Goal: Task Accomplishment & Management: Manage account settings

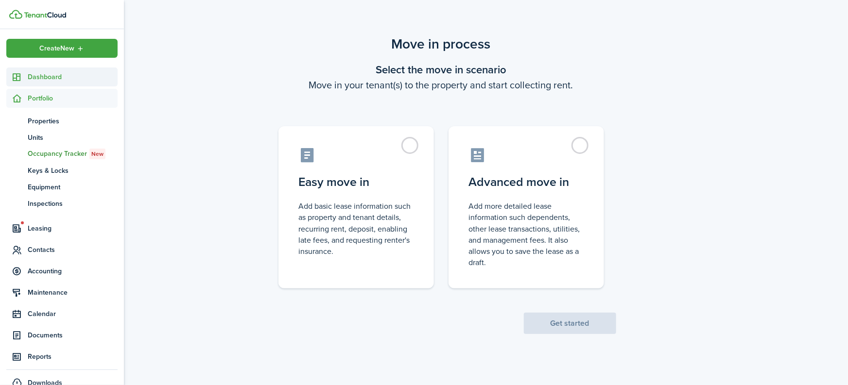
click at [23, 74] on sidebar-link-icon at bounding box center [16, 77] width 21 height 10
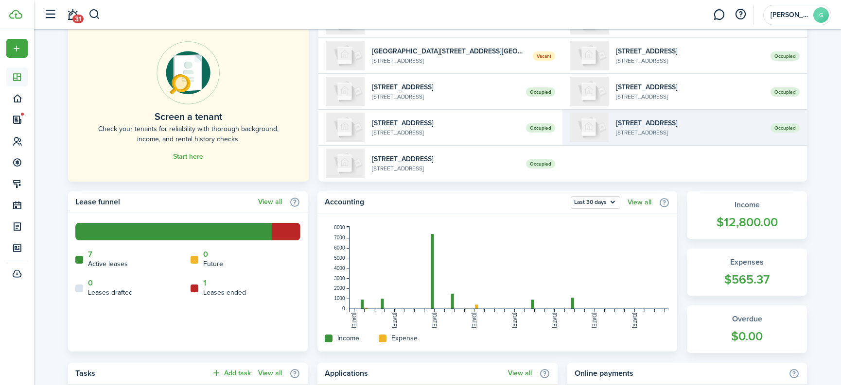
scroll to position [88, 0]
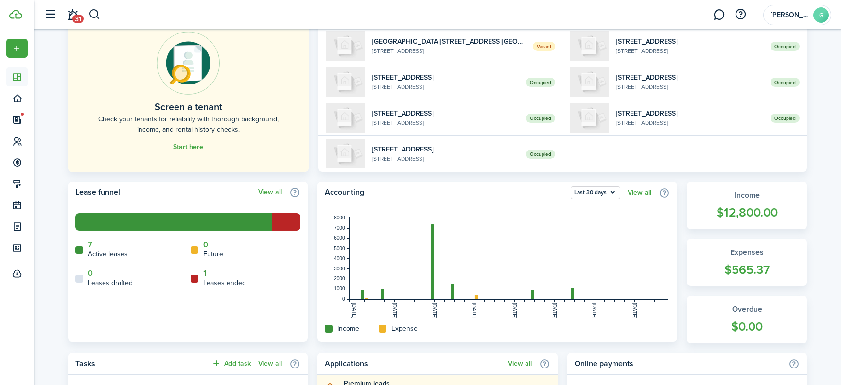
click at [204, 273] on link "1" at bounding box center [204, 273] width 3 height 9
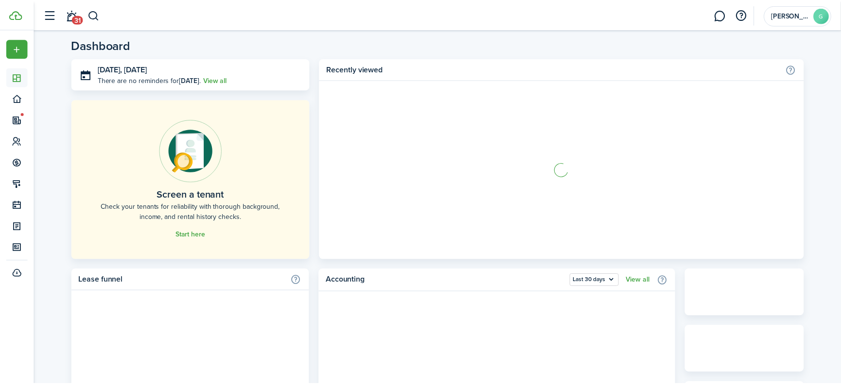
scroll to position [88, 0]
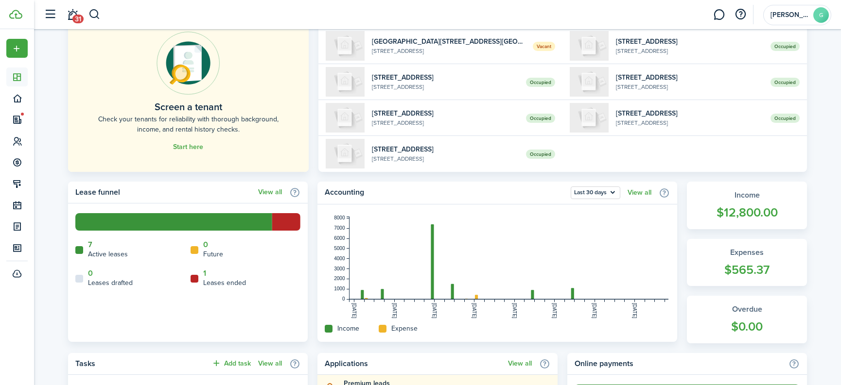
click at [88, 242] on link "7" at bounding box center [90, 244] width 4 height 9
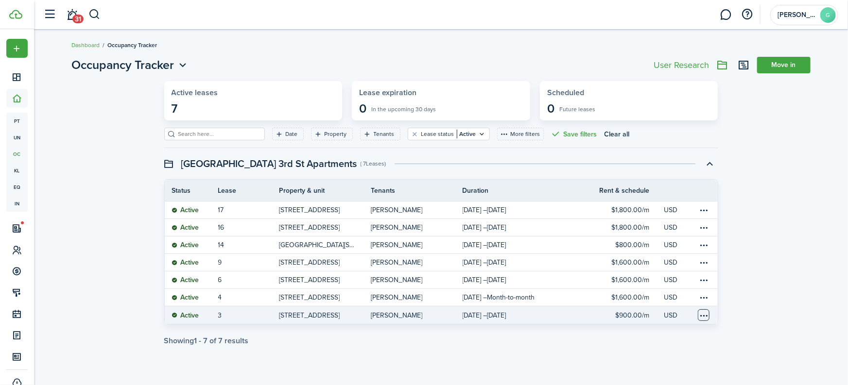
click at [701, 314] on table-menu-btn-icon at bounding box center [704, 315] width 12 height 12
click at [658, 360] on link "End Lease" at bounding box center [667, 358] width 85 height 17
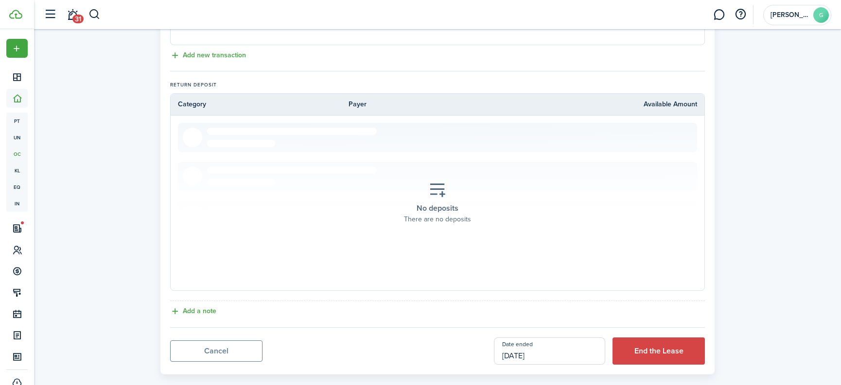
scroll to position [414, 0]
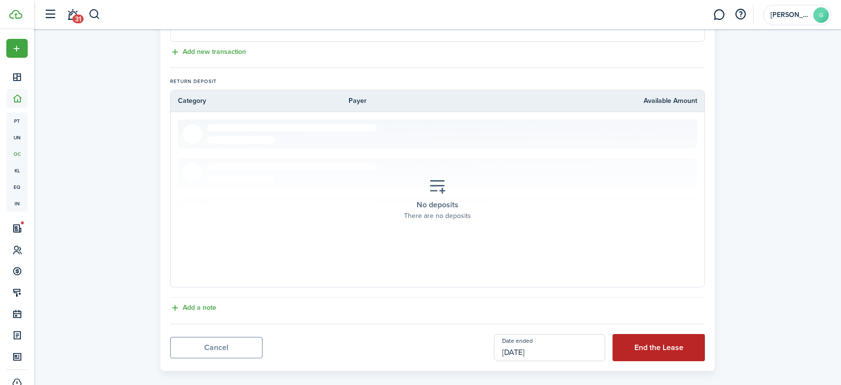
click at [662, 341] on button "End the Lease" at bounding box center [658, 347] width 92 height 27
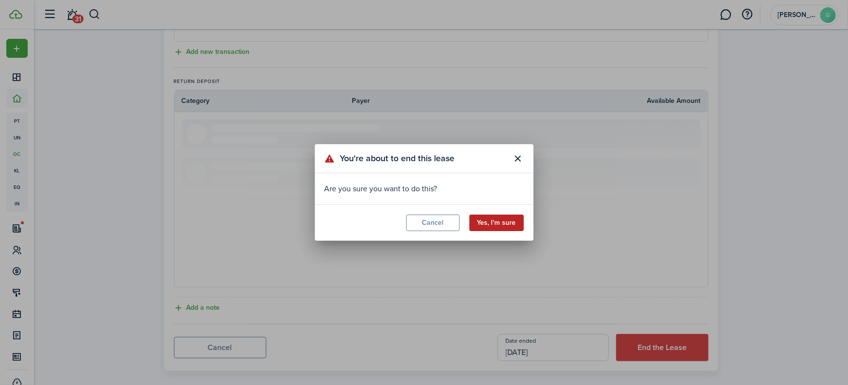
click at [506, 226] on button "Yes, I'm sure" at bounding box center [496, 223] width 54 height 17
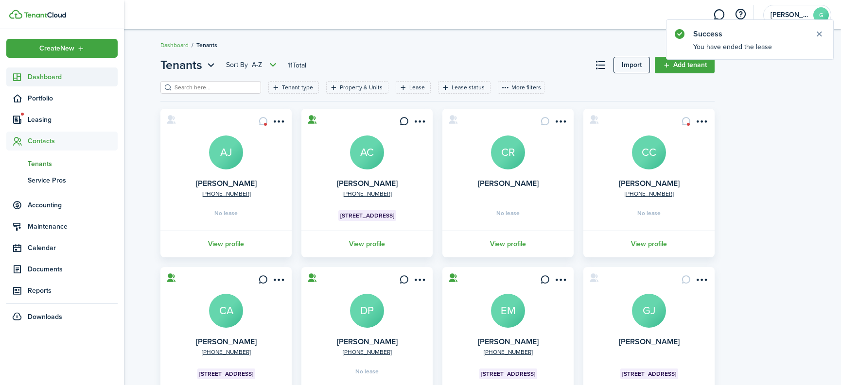
click at [55, 77] on span "Dashboard" at bounding box center [73, 77] width 90 height 10
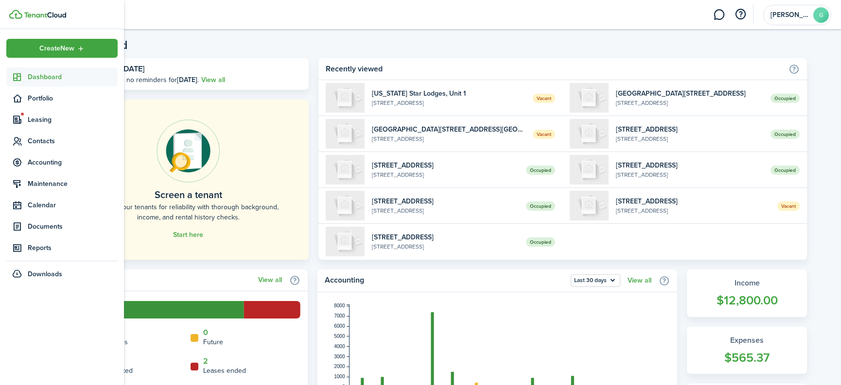
click at [50, 78] on span "Dashboard" at bounding box center [73, 77] width 90 height 10
click at [35, 118] on span "Leasing" at bounding box center [73, 120] width 90 height 10
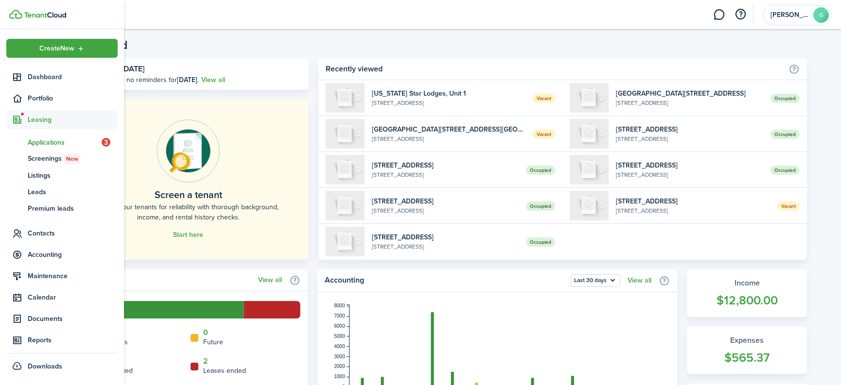
click at [53, 150] on link "ap Applications 3" at bounding box center [61, 142] width 111 height 17
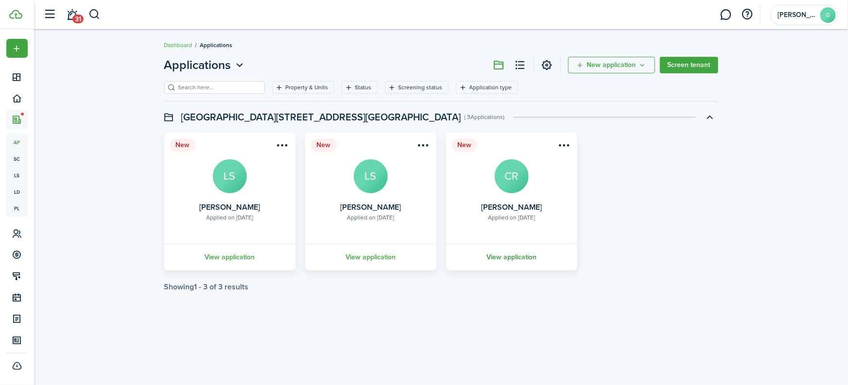
click at [509, 254] on link "View application" at bounding box center [512, 257] width 134 height 27
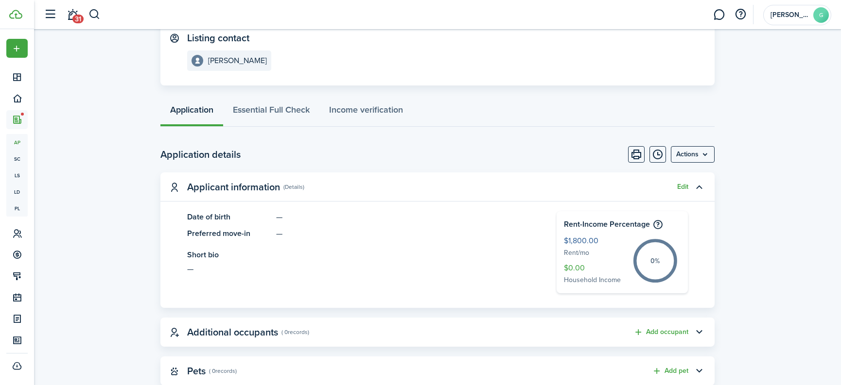
scroll to position [83, 0]
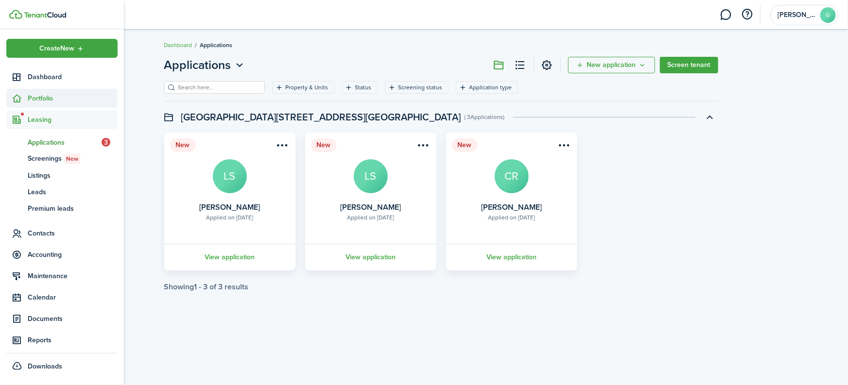
click at [52, 93] on span "Portfolio" at bounding box center [73, 98] width 90 height 10
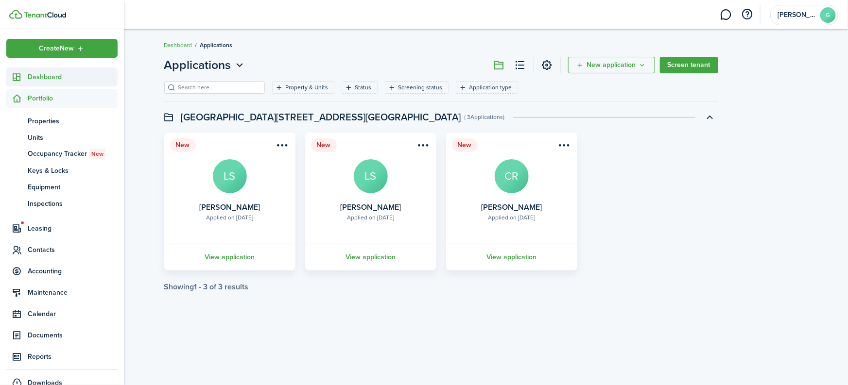
click at [57, 81] on span "Dashboard" at bounding box center [73, 77] width 90 height 10
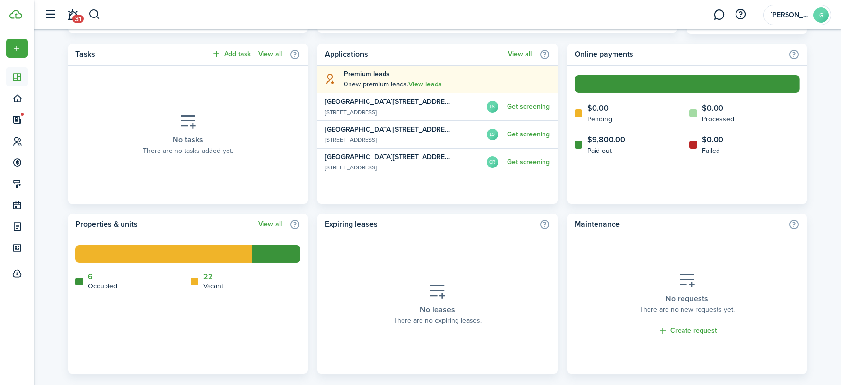
scroll to position [413, 0]
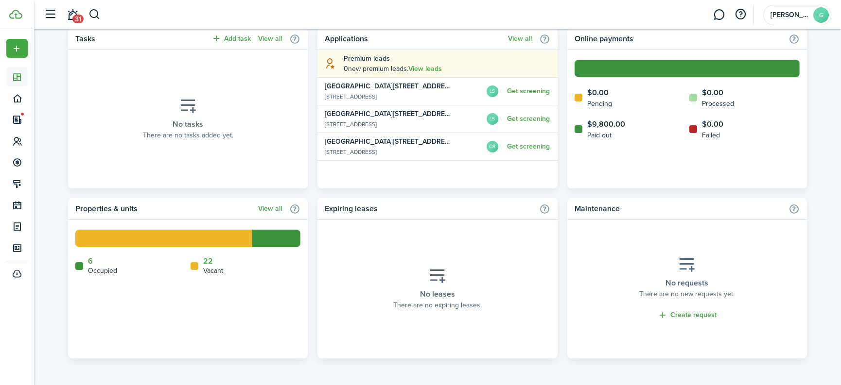
click at [91, 262] on link "6" at bounding box center [90, 261] width 5 height 9
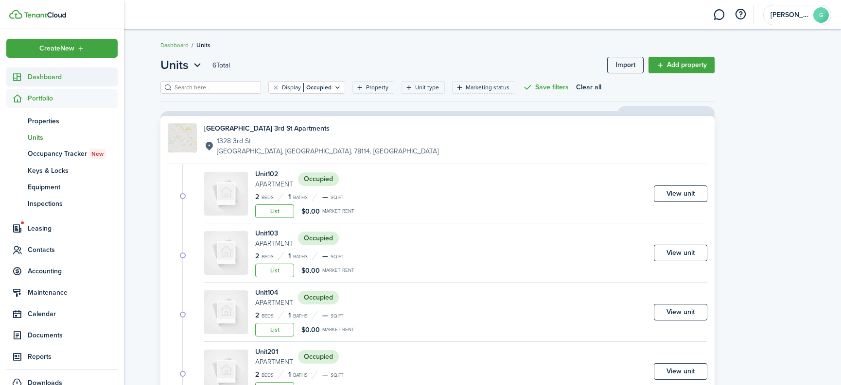
click at [43, 78] on span "Dashboard" at bounding box center [73, 77] width 90 height 10
